Goal: Information Seeking & Learning: Learn about a topic

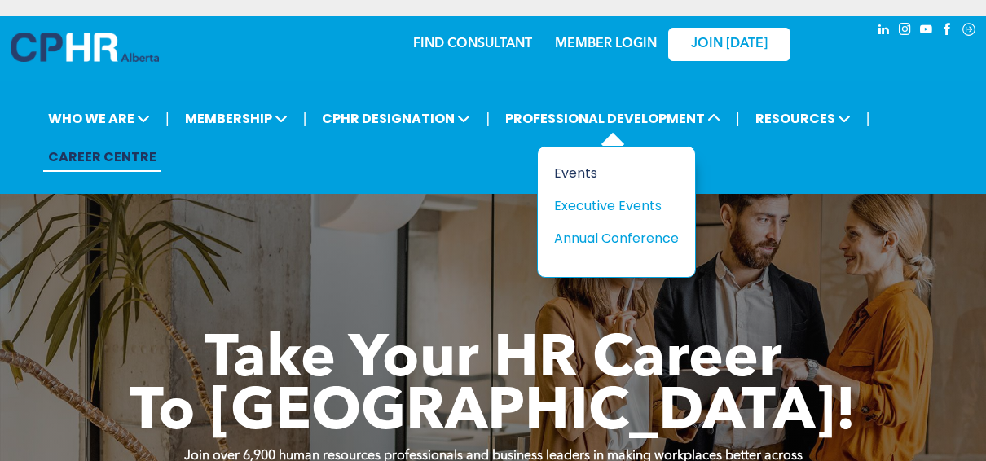
click at [569, 171] on div "Events" at bounding box center [610, 173] width 112 height 20
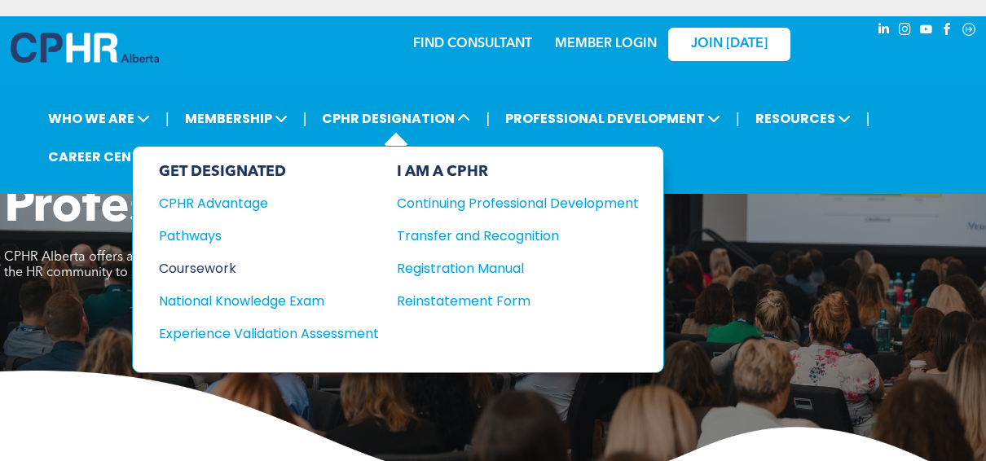
click at [212, 266] on div "Coursework" at bounding box center [258, 268] width 198 height 20
